Goal: Information Seeking & Learning: Learn about a topic

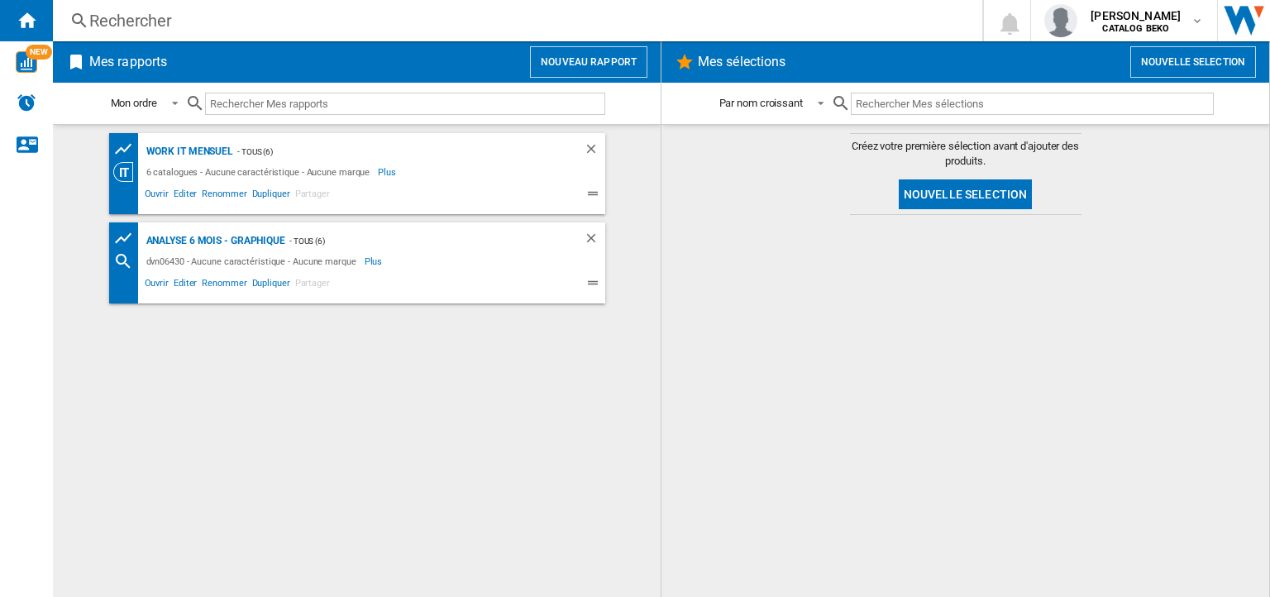
click at [103, 14] on div "Rechercher" at bounding box center [514, 20] width 850 height 23
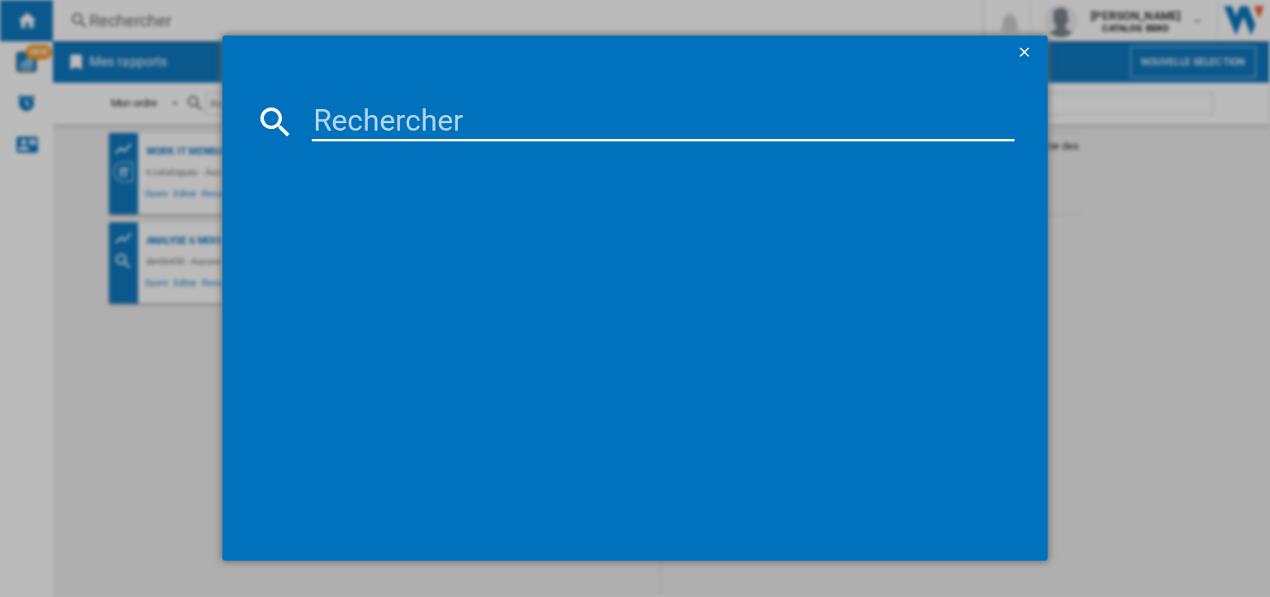
click at [323, 118] on input at bounding box center [663, 122] width 703 height 40
type input "hii63405mt"
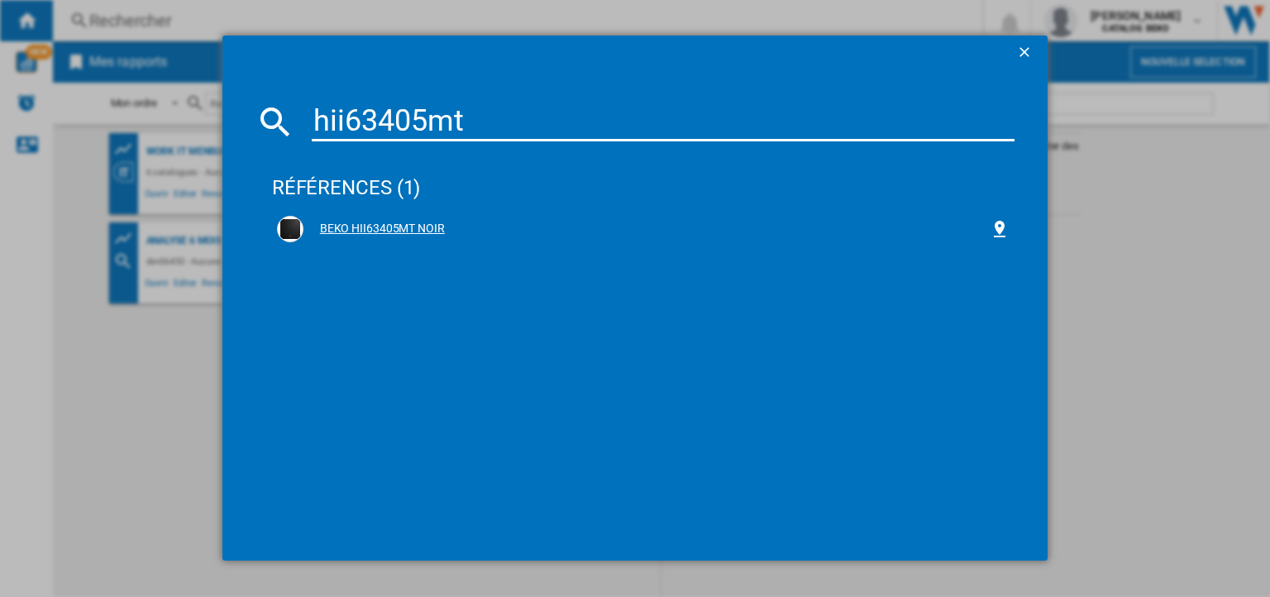
click at [347, 219] on div "BEKO HII63405MT NOIR" at bounding box center [643, 229] width 733 height 26
click at [385, 227] on div "BEKO HII63405MT NOIR" at bounding box center [647, 229] width 686 height 17
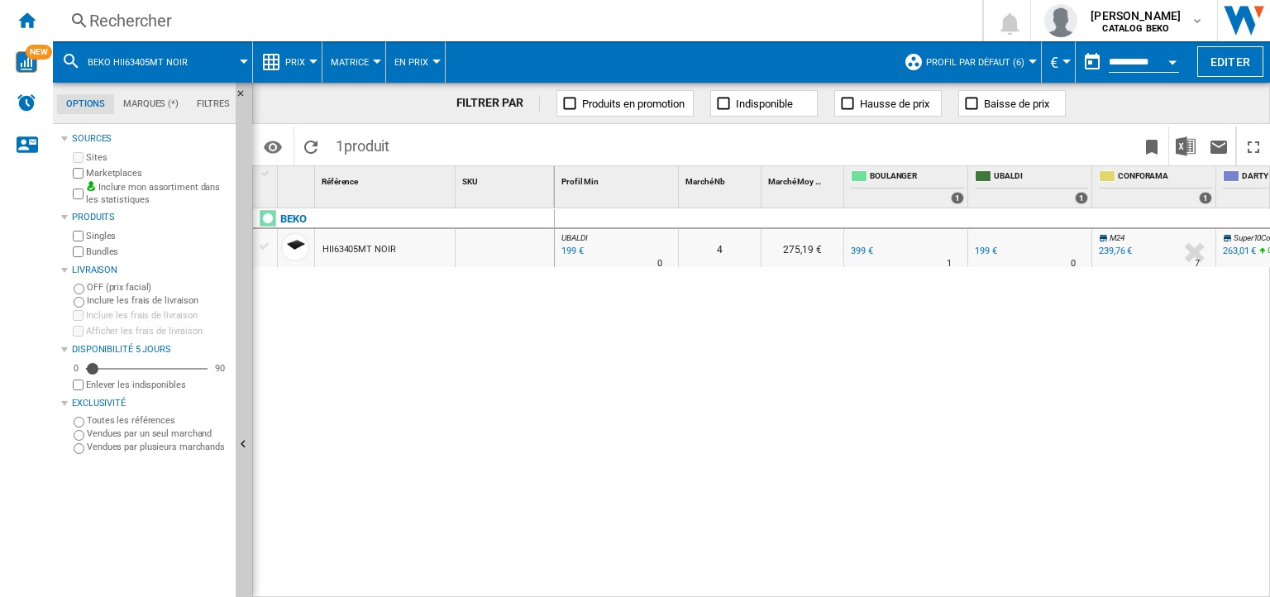
click at [278, 66] on ng-md-icon at bounding box center [271, 62] width 20 height 20
click at [279, 59] on ng-md-icon at bounding box center [271, 62] width 20 height 20
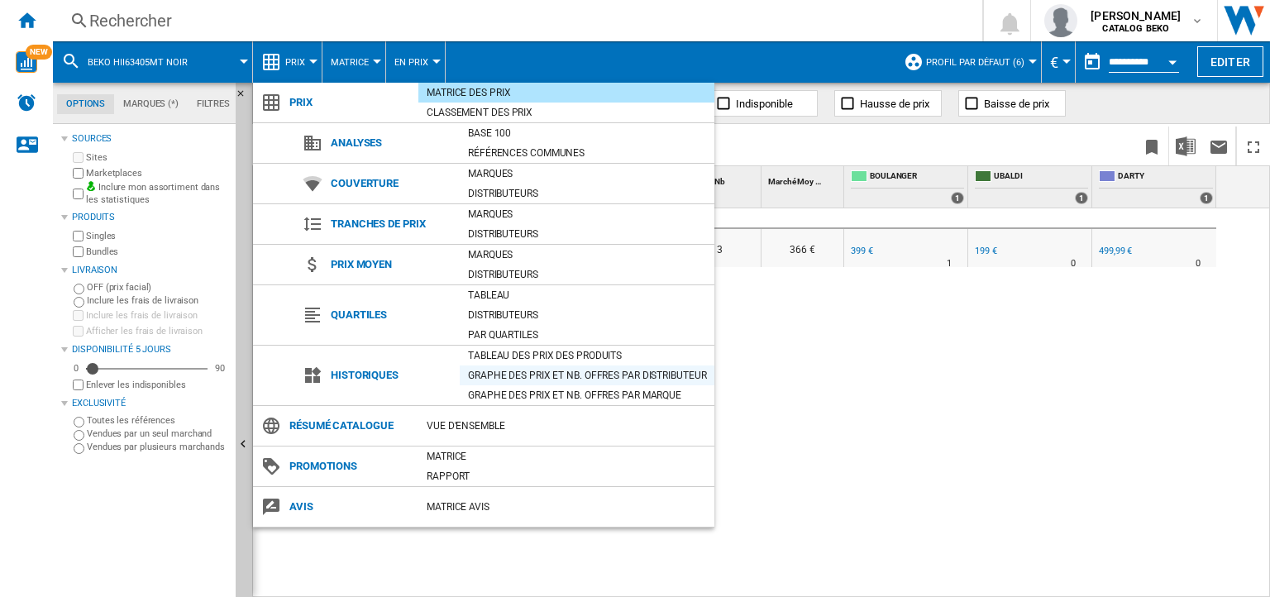
click at [488, 367] on div "Graphe des prix et nb. offres par distributeur" at bounding box center [587, 375] width 255 height 17
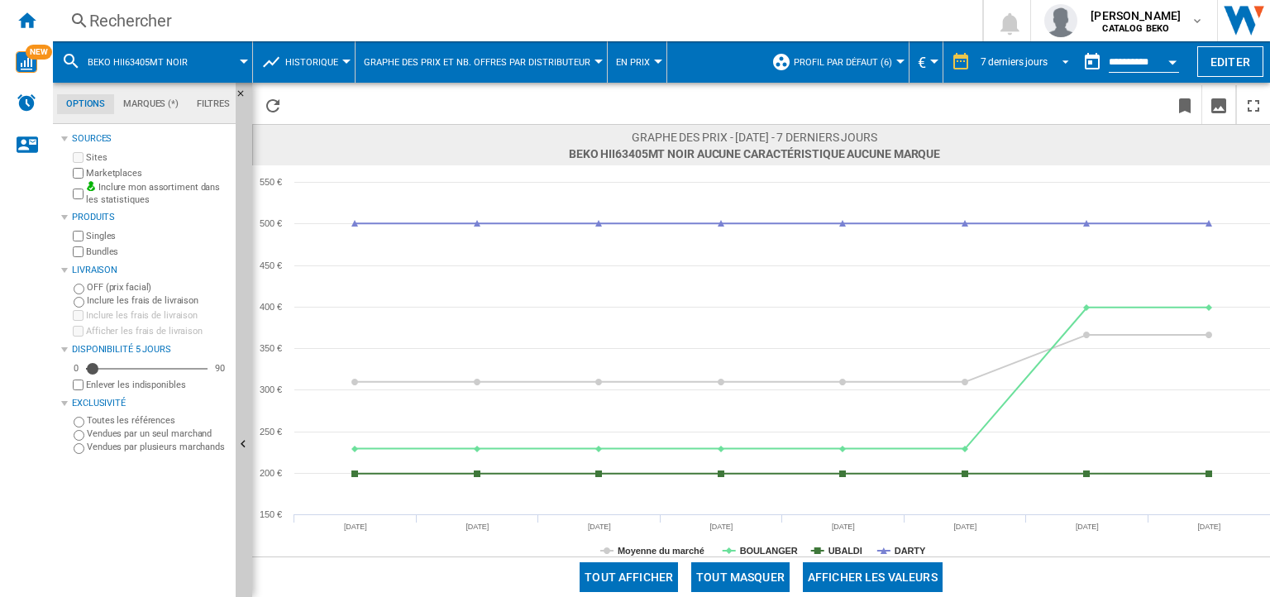
click at [988, 64] on div "7 derniers jours" at bounding box center [1014, 62] width 67 height 12
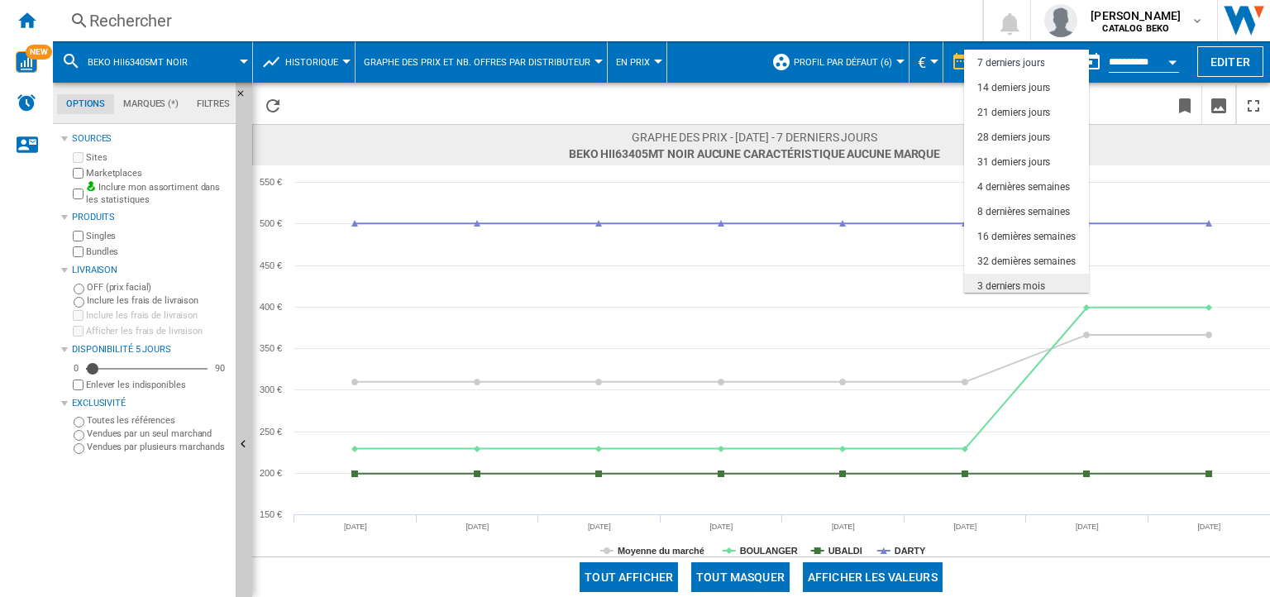
scroll to position [103, 0]
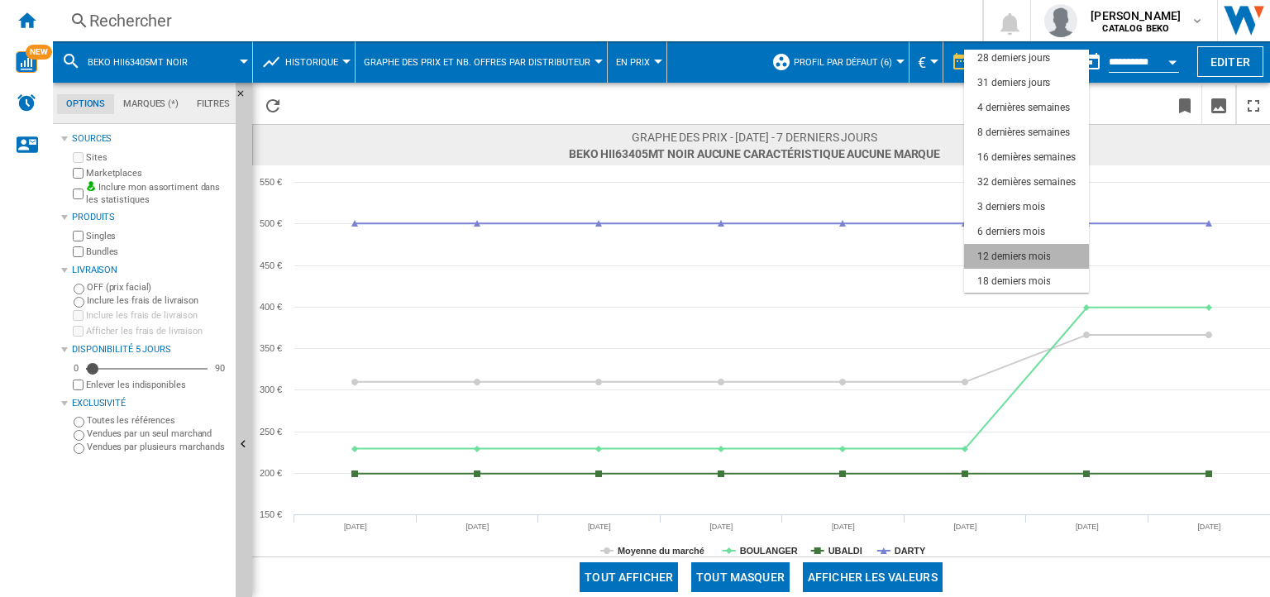
click at [996, 256] on div "12 derniers mois" at bounding box center [1013, 257] width 73 height 14
